Goal: Check status: Check status

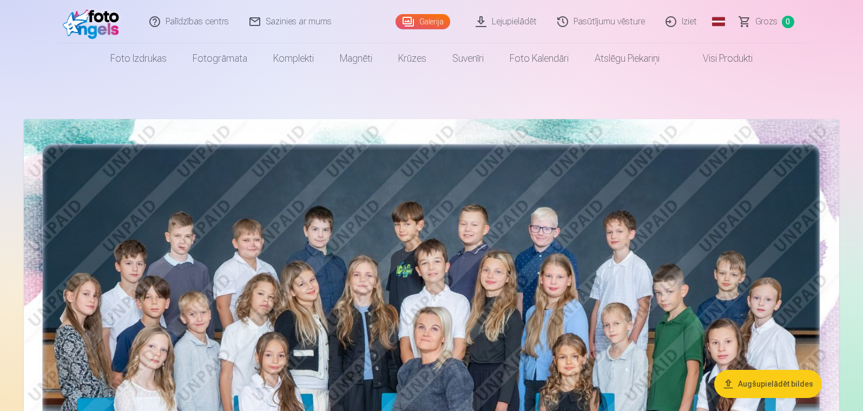
click at [619, 24] on link "Pasūtījumu vēsture" at bounding box center [602, 21] width 108 height 43
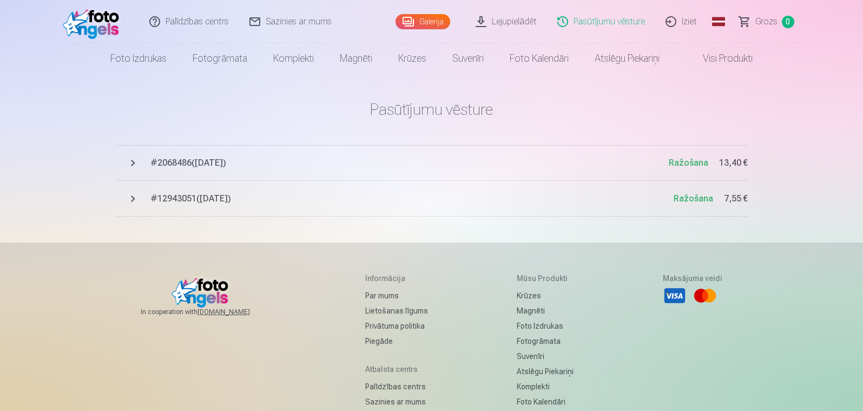
click at [132, 164] on button "# 2068486 ( [DATE] ) Ražošana 13,40 €" at bounding box center [432, 163] width 632 height 36
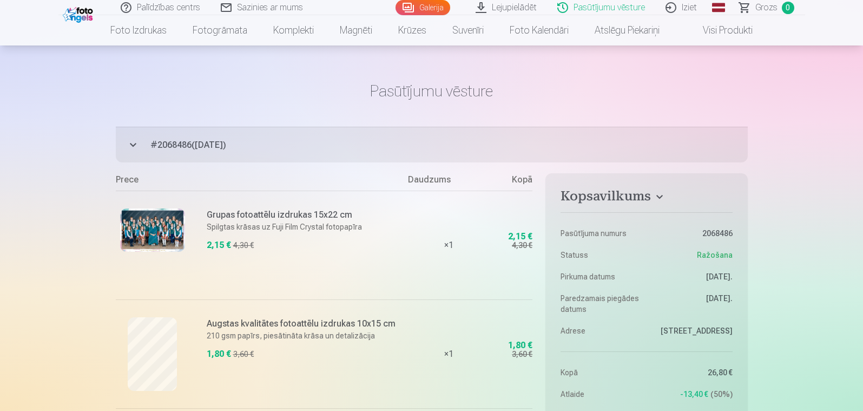
scroll to position [18, 0]
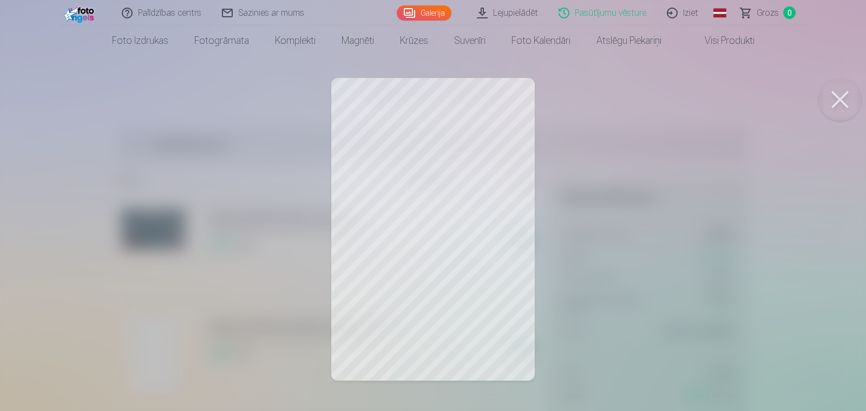
click at [197, 226] on div at bounding box center [433, 205] width 866 height 411
click at [185, 253] on div at bounding box center [433, 205] width 866 height 411
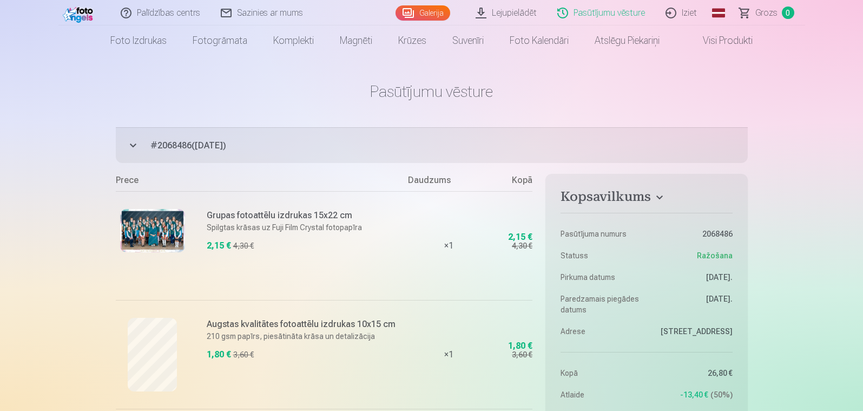
click at [134, 140] on button "# 2068486 ( [DATE] ) Ražošana 13,40 €" at bounding box center [432, 145] width 632 height 36
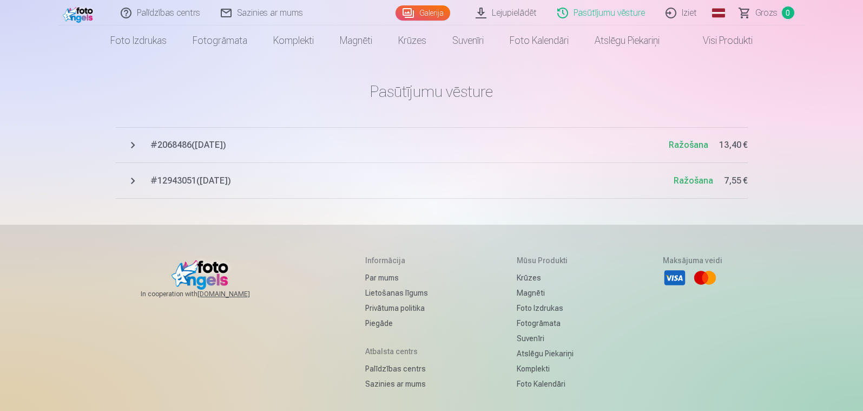
click at [134, 179] on button "# 12943051 ( [DATE] ) Ražošana 7,55 €" at bounding box center [432, 181] width 632 height 36
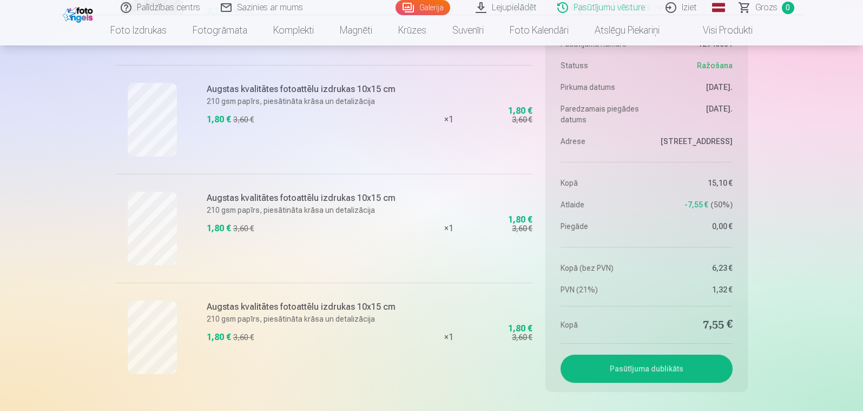
scroll to position [279, 0]
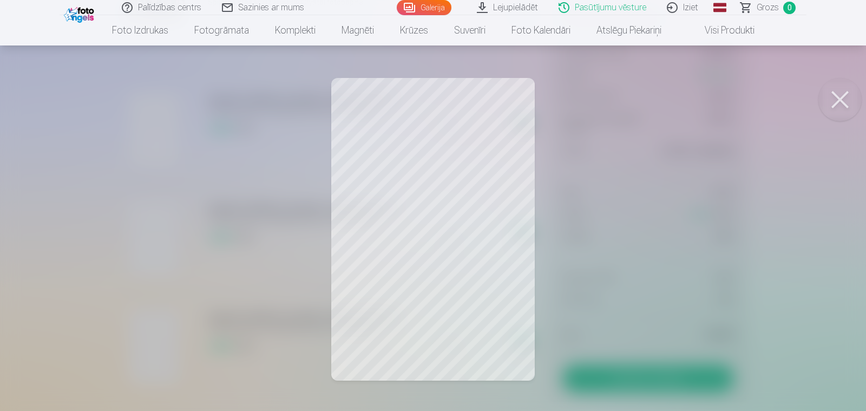
click at [148, 141] on div at bounding box center [433, 205] width 866 height 411
click at [130, 203] on div at bounding box center [433, 205] width 866 height 411
click at [127, 178] on div at bounding box center [433, 205] width 866 height 411
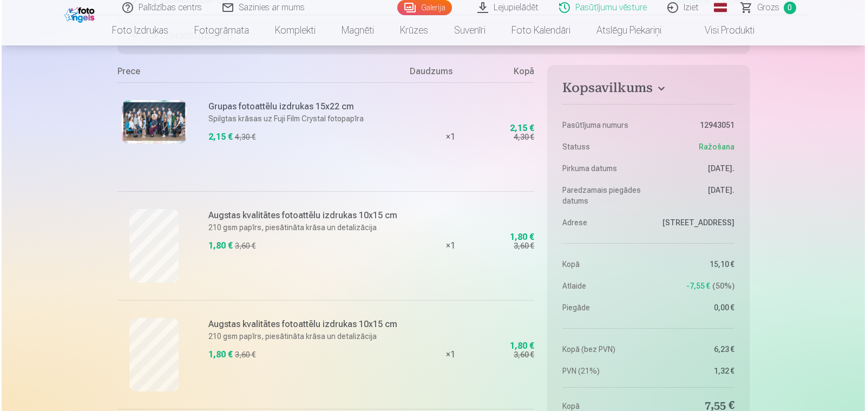
scroll to position [155, 0]
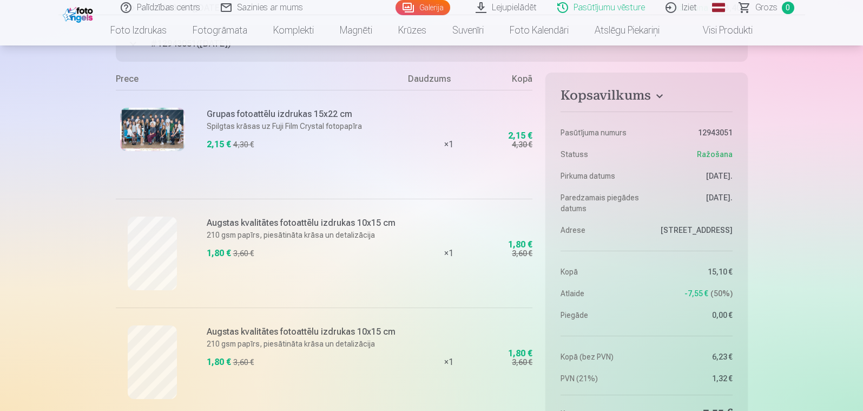
click at [165, 137] on img at bounding box center [152, 129] width 65 height 43
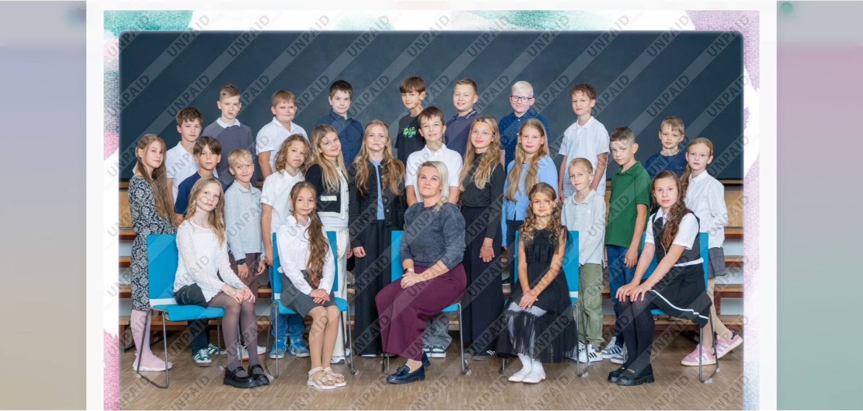
scroll to position [31, 0]
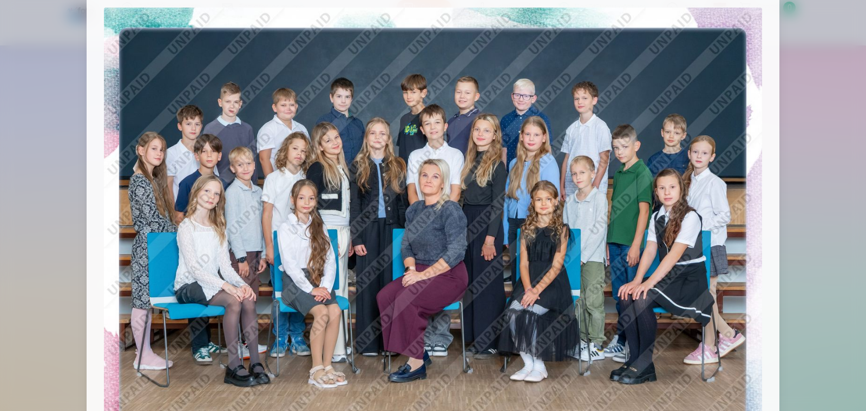
click at [65, 192] on div at bounding box center [433, 205] width 866 height 411
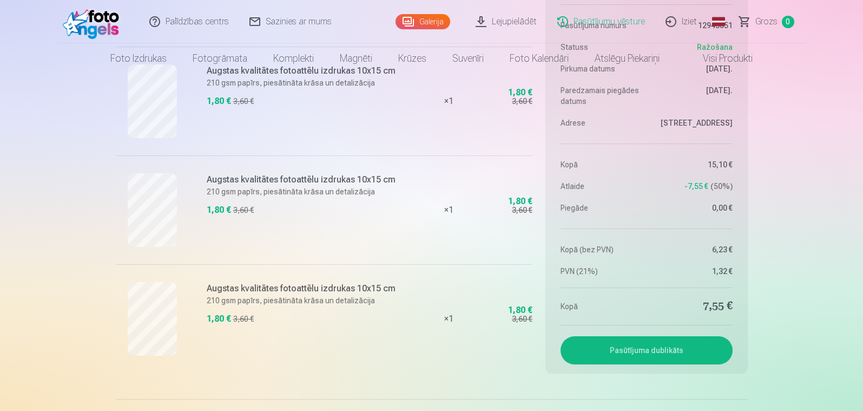
scroll to position [0, 0]
